Goal: Task Accomplishment & Management: Use online tool/utility

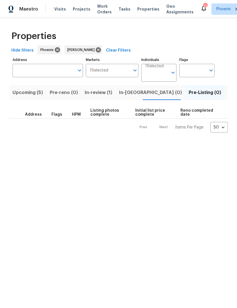
click at [228, 91] on span "Listed (17)" at bounding box center [239, 92] width 23 height 8
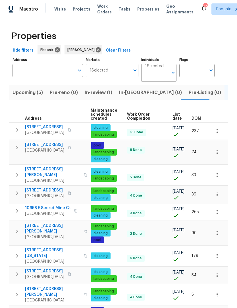
scroll to position [0, 73]
click at [198, 118] on span "DOM" at bounding box center [197, 118] width 10 height 4
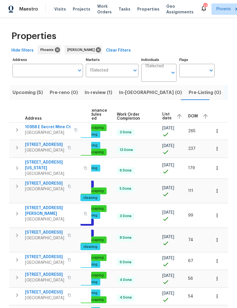
scroll to position [0, 83]
click at [192, 117] on span "DOM" at bounding box center [194, 116] width 10 height 4
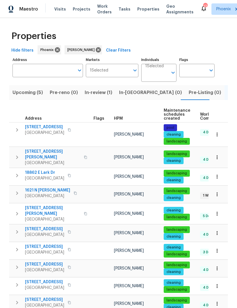
click at [18, 156] on icon "button" at bounding box center [17, 157] width 7 height 7
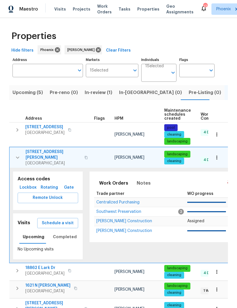
click at [63, 219] on span "Schedule a visit" at bounding box center [58, 222] width 32 height 7
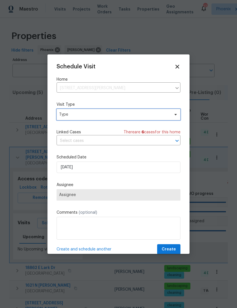
click at [176, 117] on icon at bounding box center [176, 114] width 5 height 5
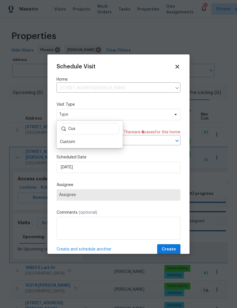
type input "Cus"
click at [101, 142] on div "Custom" at bounding box center [89, 142] width 63 height 8
click at [96, 143] on div "Custom" at bounding box center [89, 142] width 63 height 8
click at [69, 142] on div "Custom" at bounding box center [67, 142] width 15 height 6
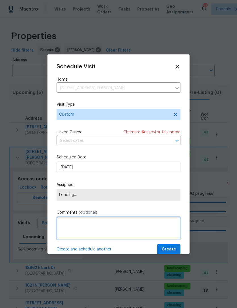
click at [110, 227] on textarea at bounding box center [119, 228] width 124 height 23
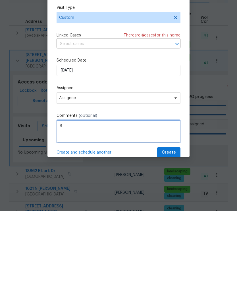
scroll to position [19, 0]
type textarea "Storm walk"
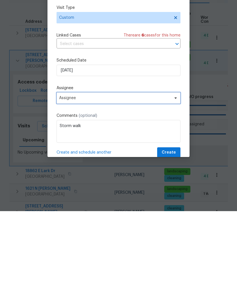
click at [178, 192] on icon at bounding box center [176, 194] width 5 height 5
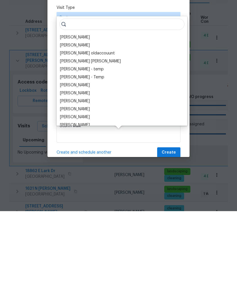
click at [76, 131] on div "[PERSON_NAME]" at bounding box center [75, 134] width 30 height 6
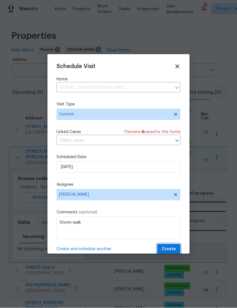
click at [174, 252] on span "Create" at bounding box center [169, 249] width 14 height 7
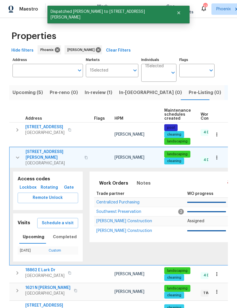
click at [15, 154] on icon "button" at bounding box center [17, 157] width 7 height 7
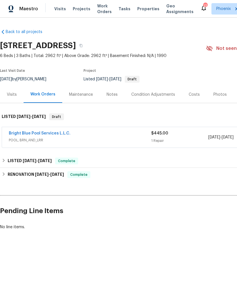
click at [57, 132] on link "Bright Blue Pool Services L.L.C." at bounding box center [40, 133] width 62 height 4
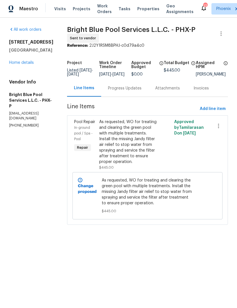
click at [130, 91] on div "Progress Updates" at bounding box center [125, 89] width 34 height 6
